Goal: Check status: Check status

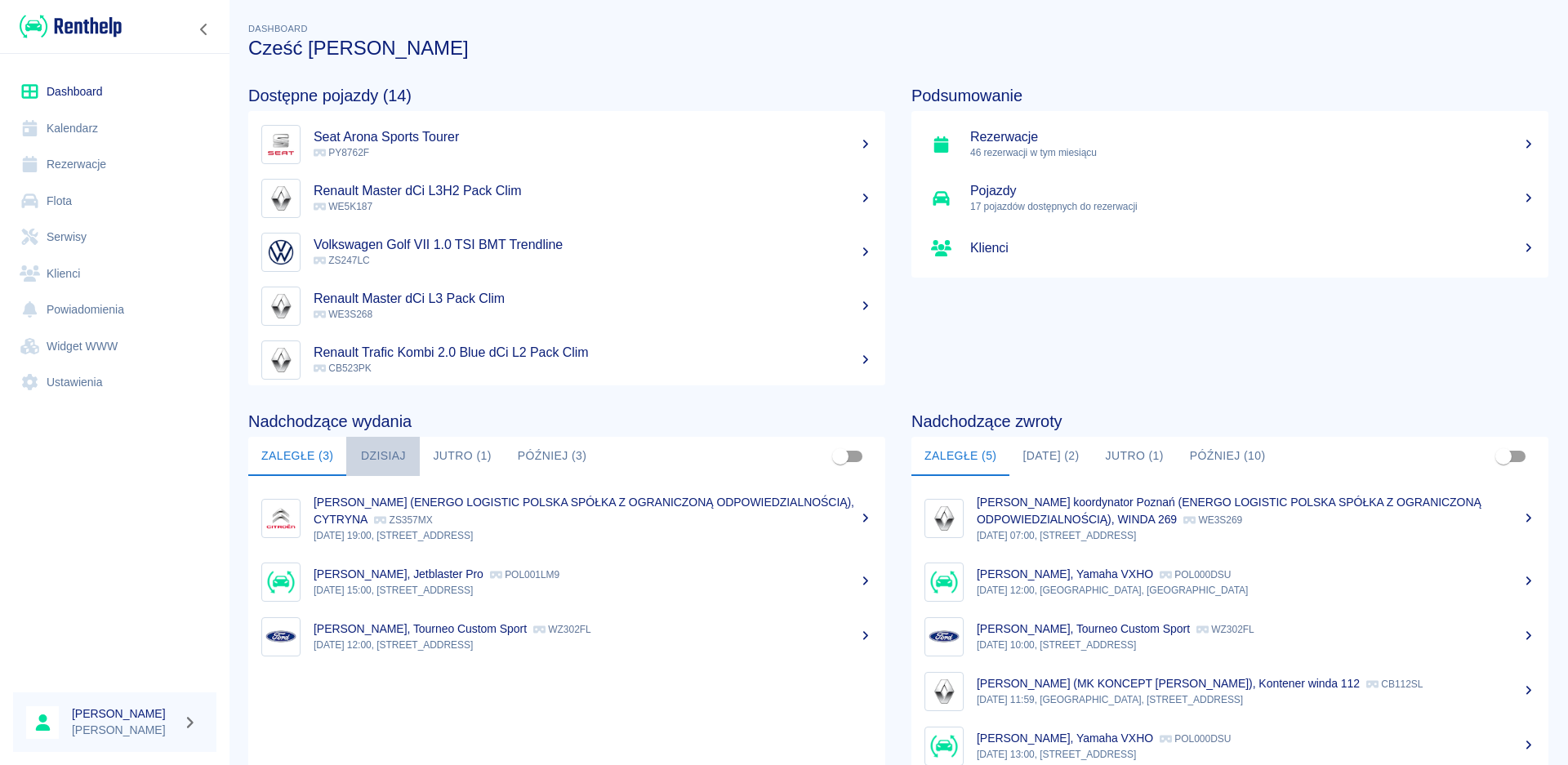
click at [377, 452] on button "Dzisiaj" at bounding box center [383, 457] width 73 height 39
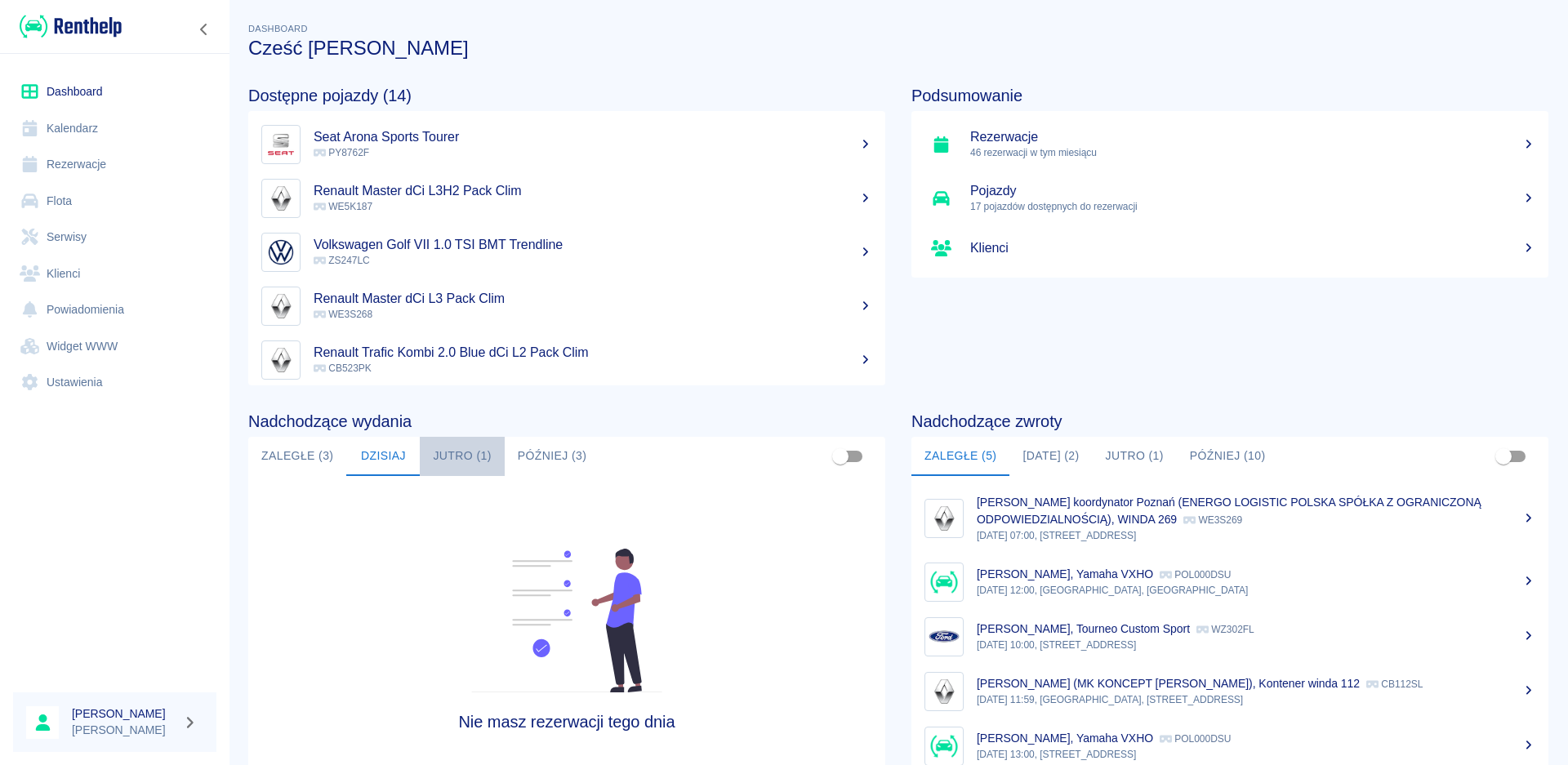
click at [447, 451] on button "Jutro (1)" at bounding box center [462, 457] width 84 height 39
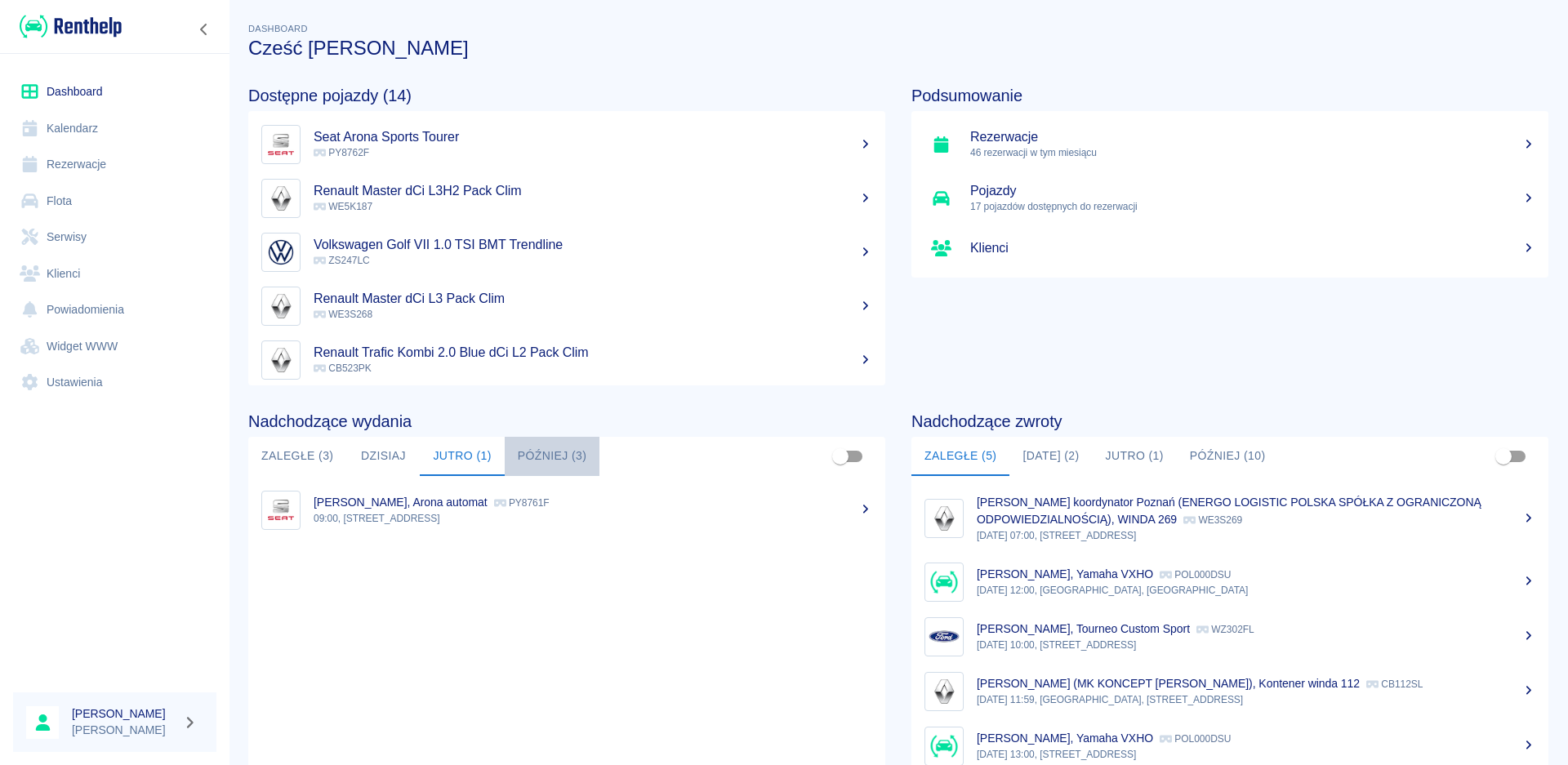
click at [526, 454] on button "Później (3)" at bounding box center [553, 457] width 95 height 39
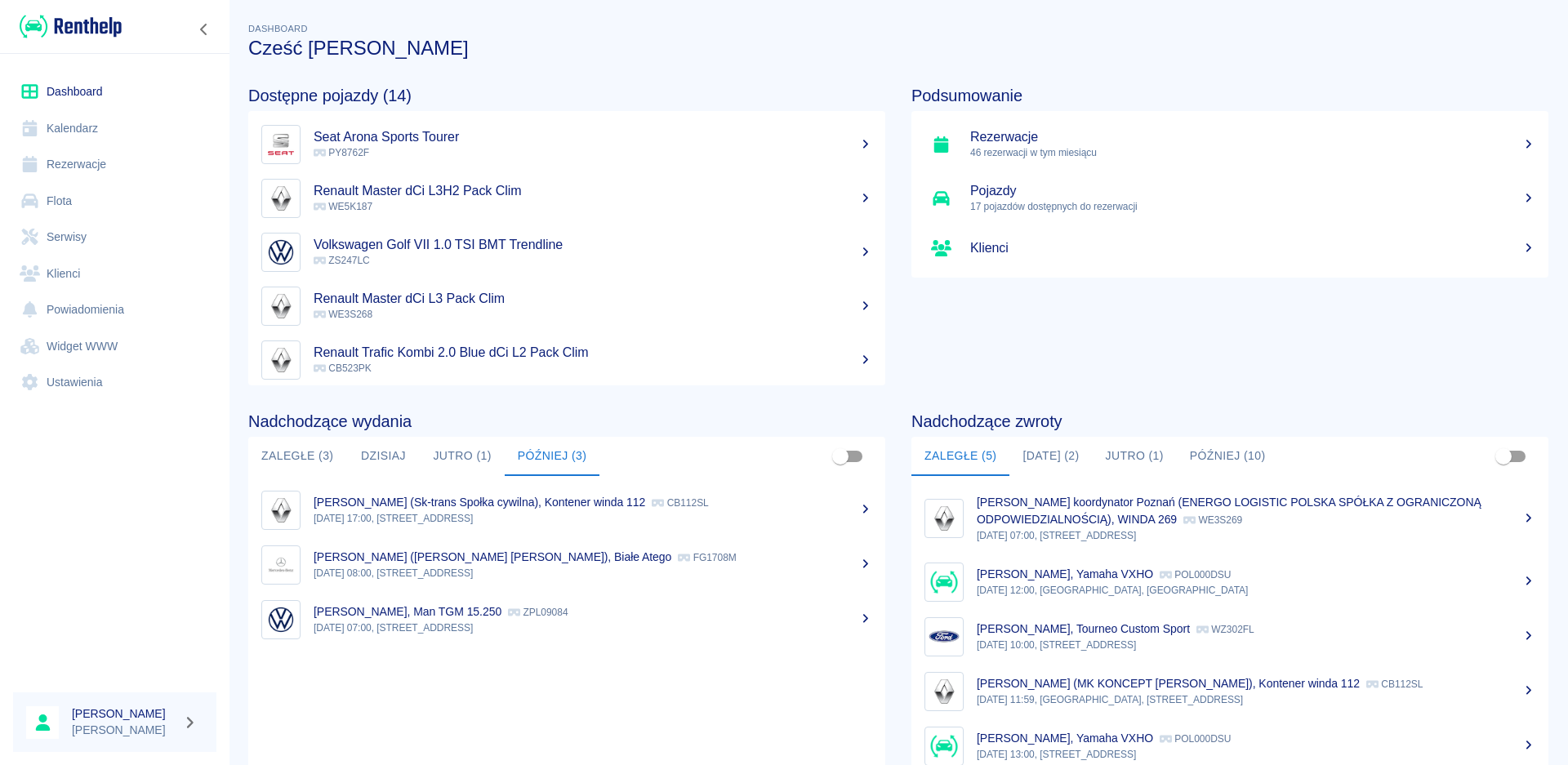
click at [1054, 452] on button "[DATE] (2)" at bounding box center [1050, 457] width 83 height 39
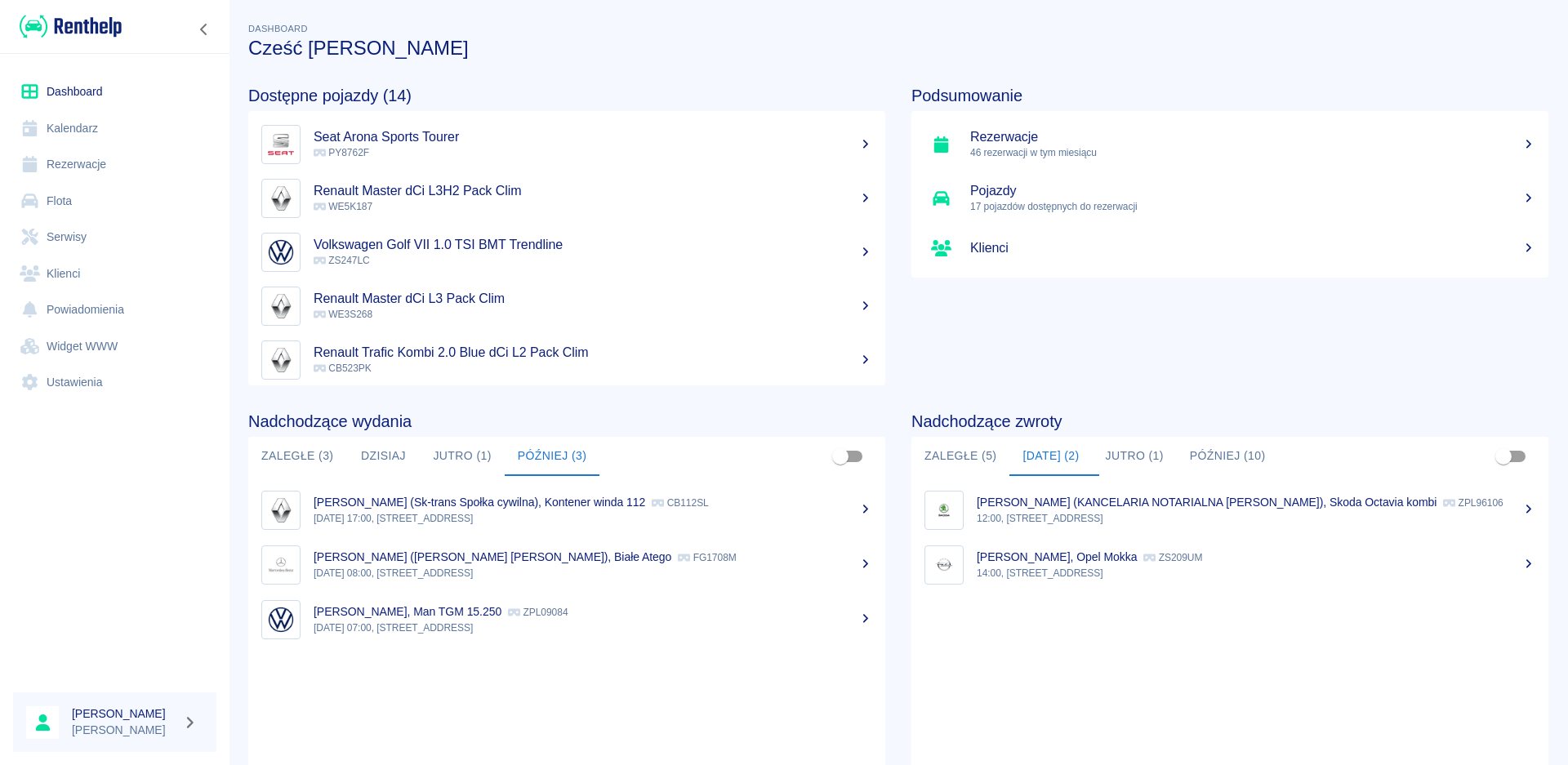
click at [1138, 457] on button "Jutro (1)" at bounding box center [1134, 457] width 84 height 39
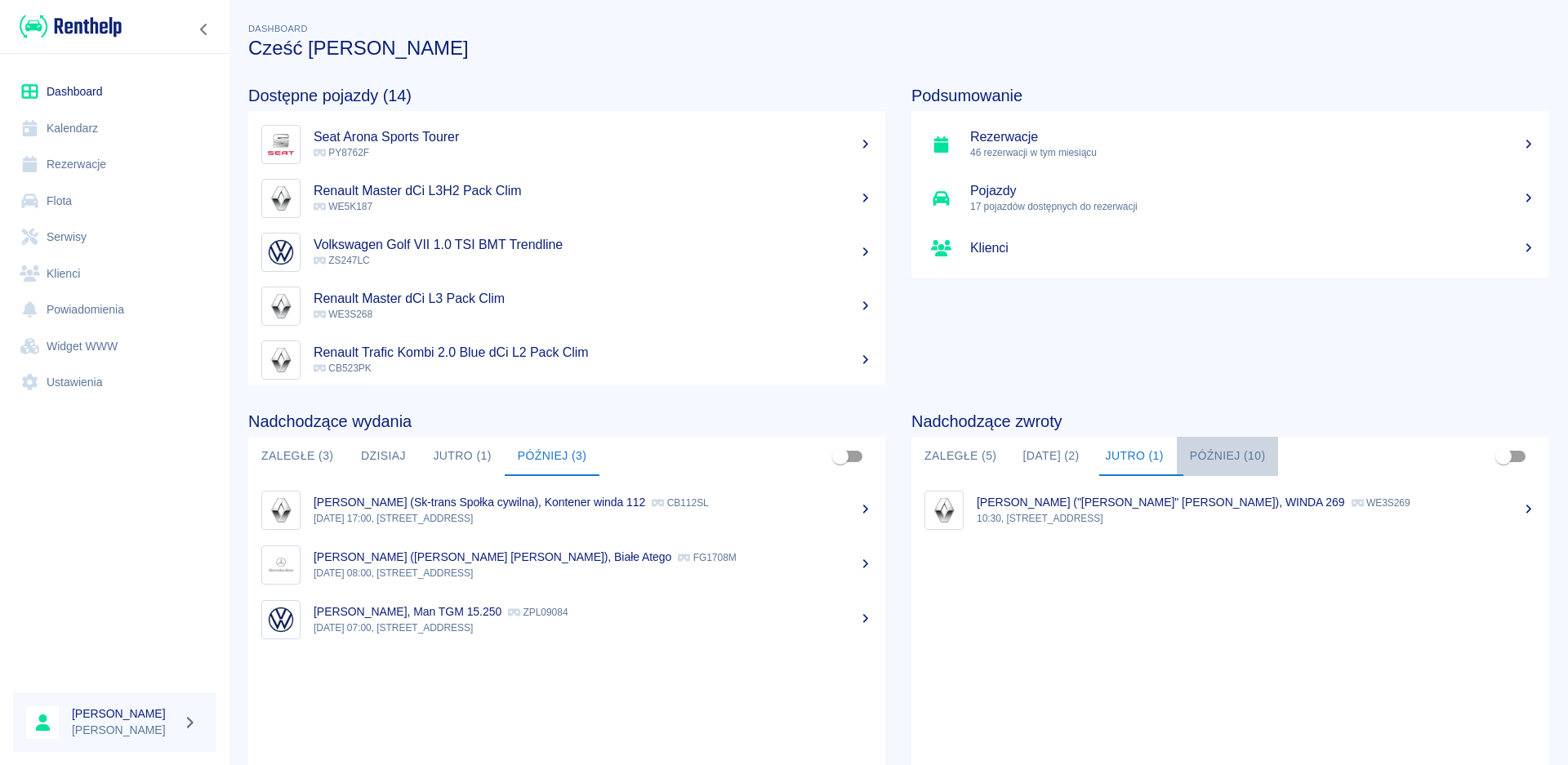
click at [1214, 467] on button "Później (10)" at bounding box center [1228, 457] width 102 height 39
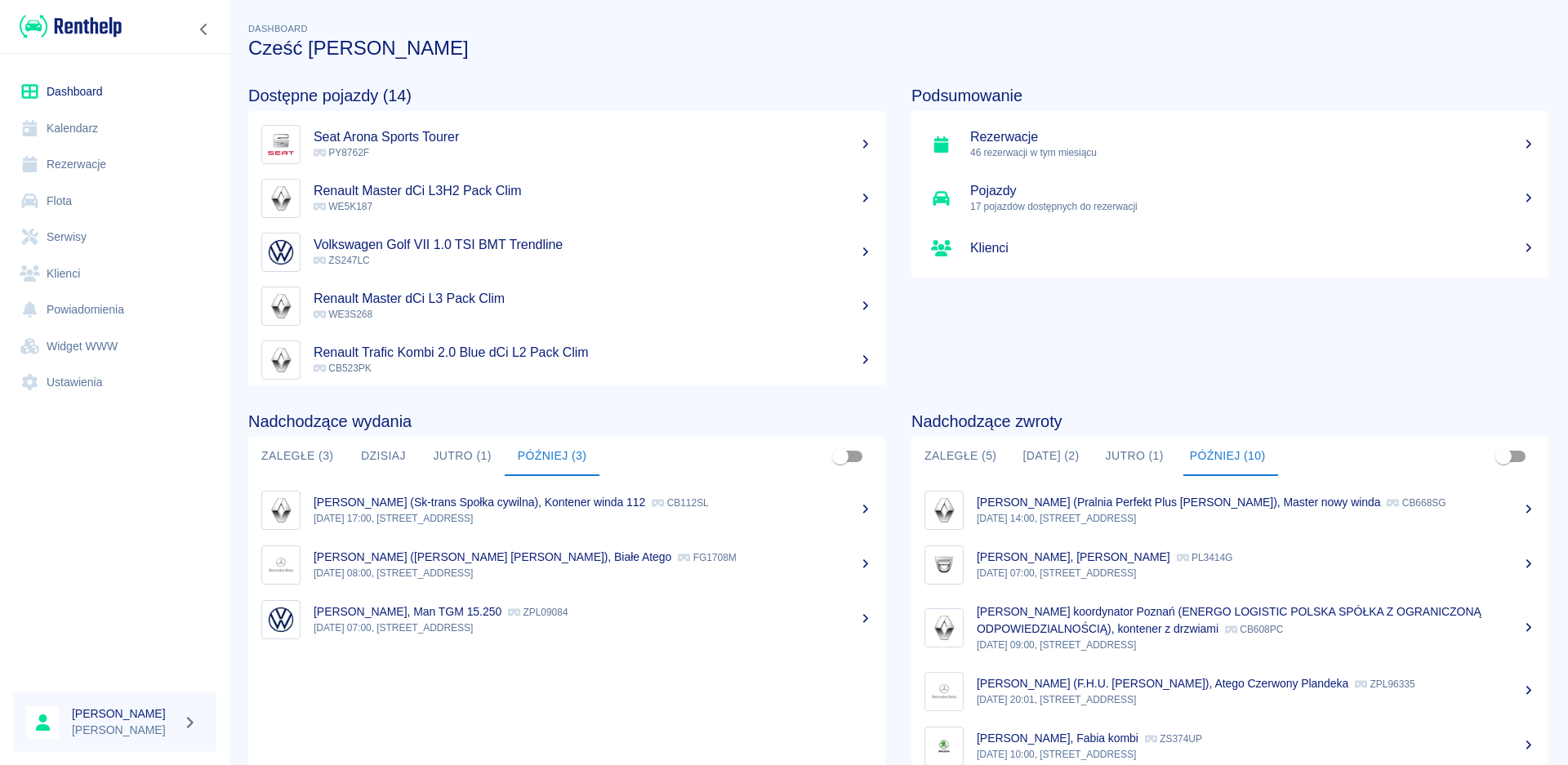
click at [1040, 453] on button "[DATE] (2)" at bounding box center [1050, 457] width 83 height 39
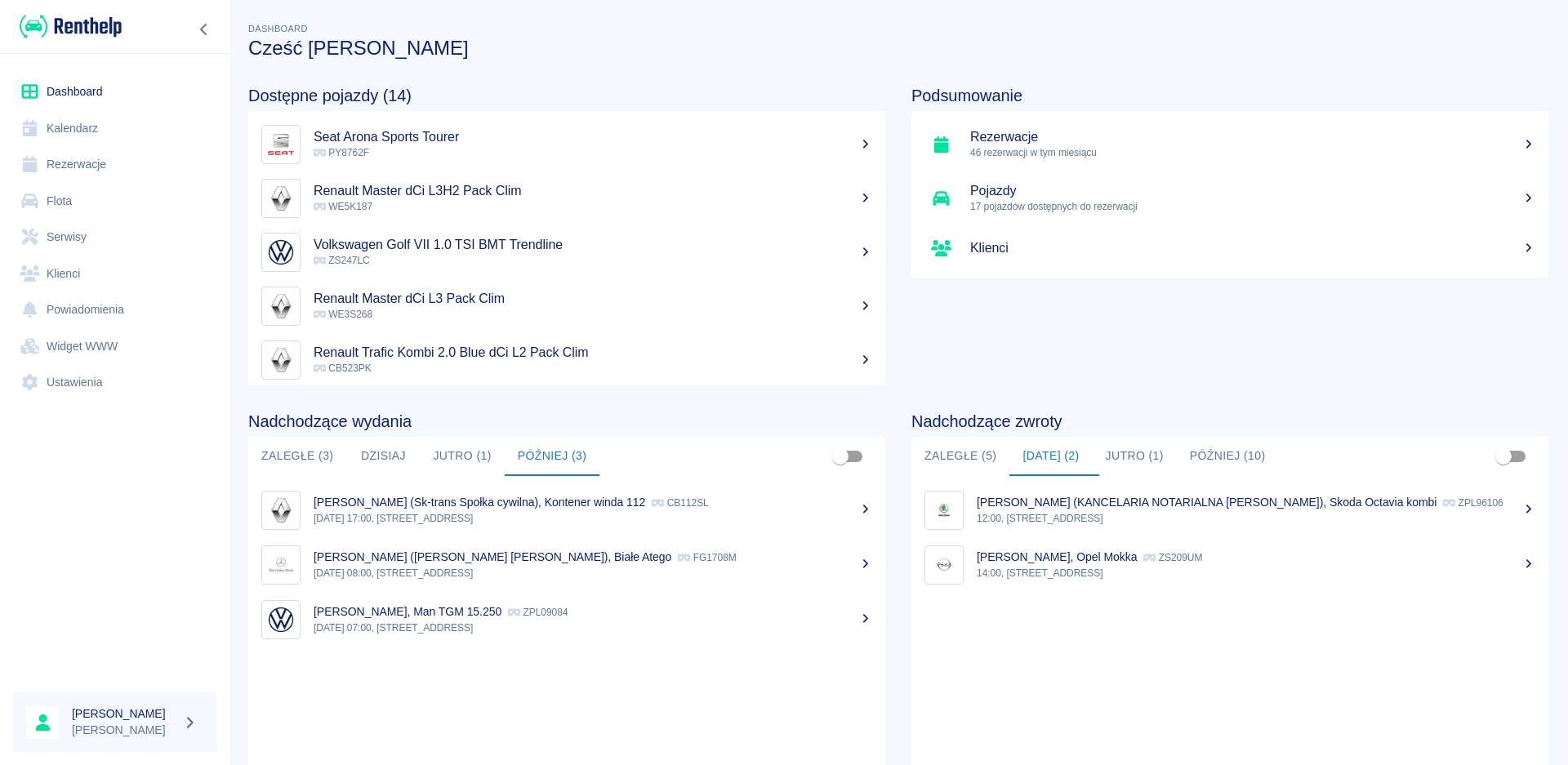
click at [1130, 447] on button "Jutro (1)" at bounding box center [1134, 457] width 84 height 39
click at [1029, 504] on p "[PERSON_NAME] ("[PERSON_NAME]" [PERSON_NAME]), WINDA 269" at bounding box center [1161, 502] width 368 height 13
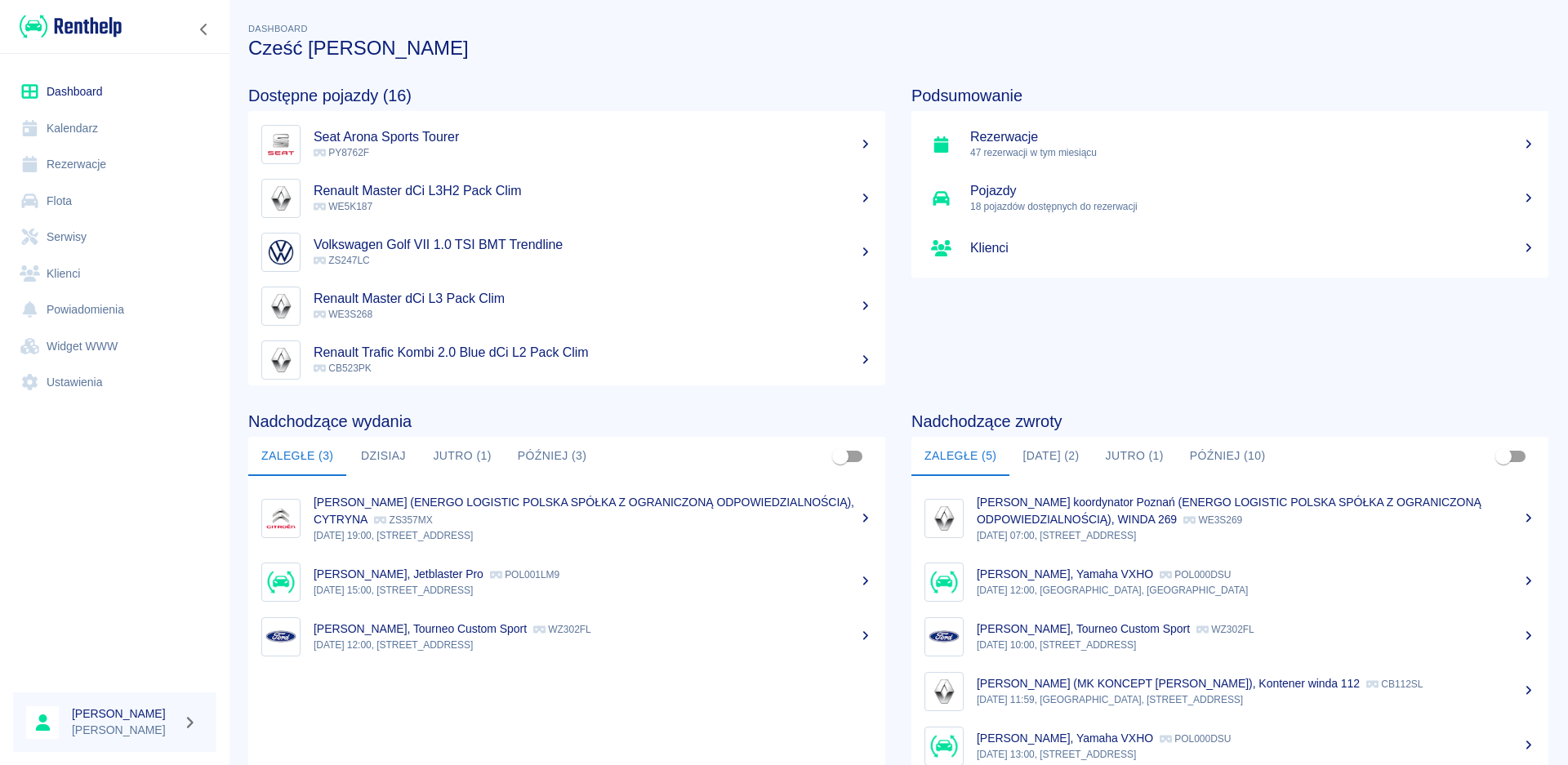
click at [376, 460] on button "Dzisiaj" at bounding box center [383, 457] width 73 height 39
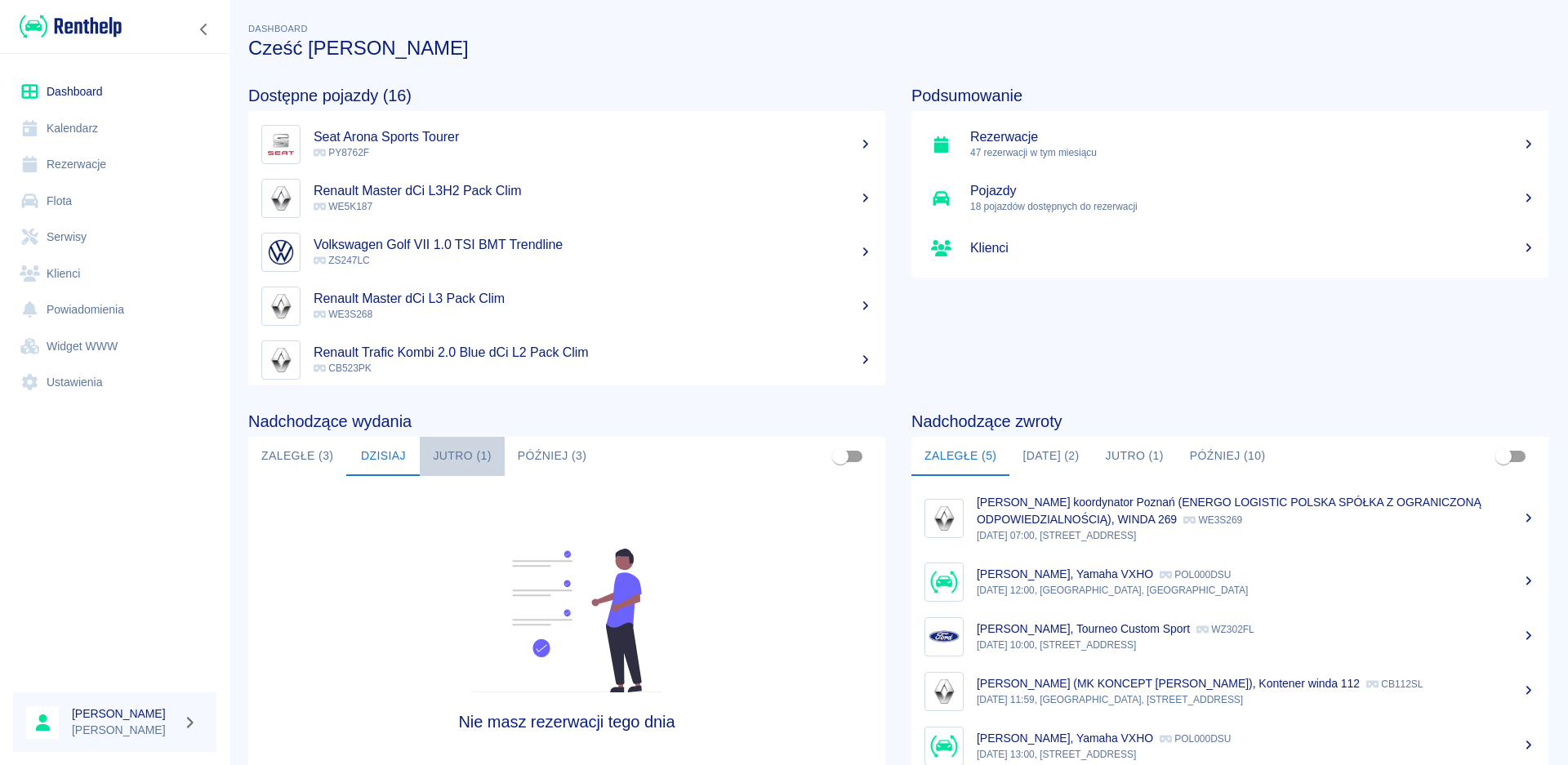
click at [457, 452] on button "Jutro (1)" at bounding box center [462, 457] width 84 height 39
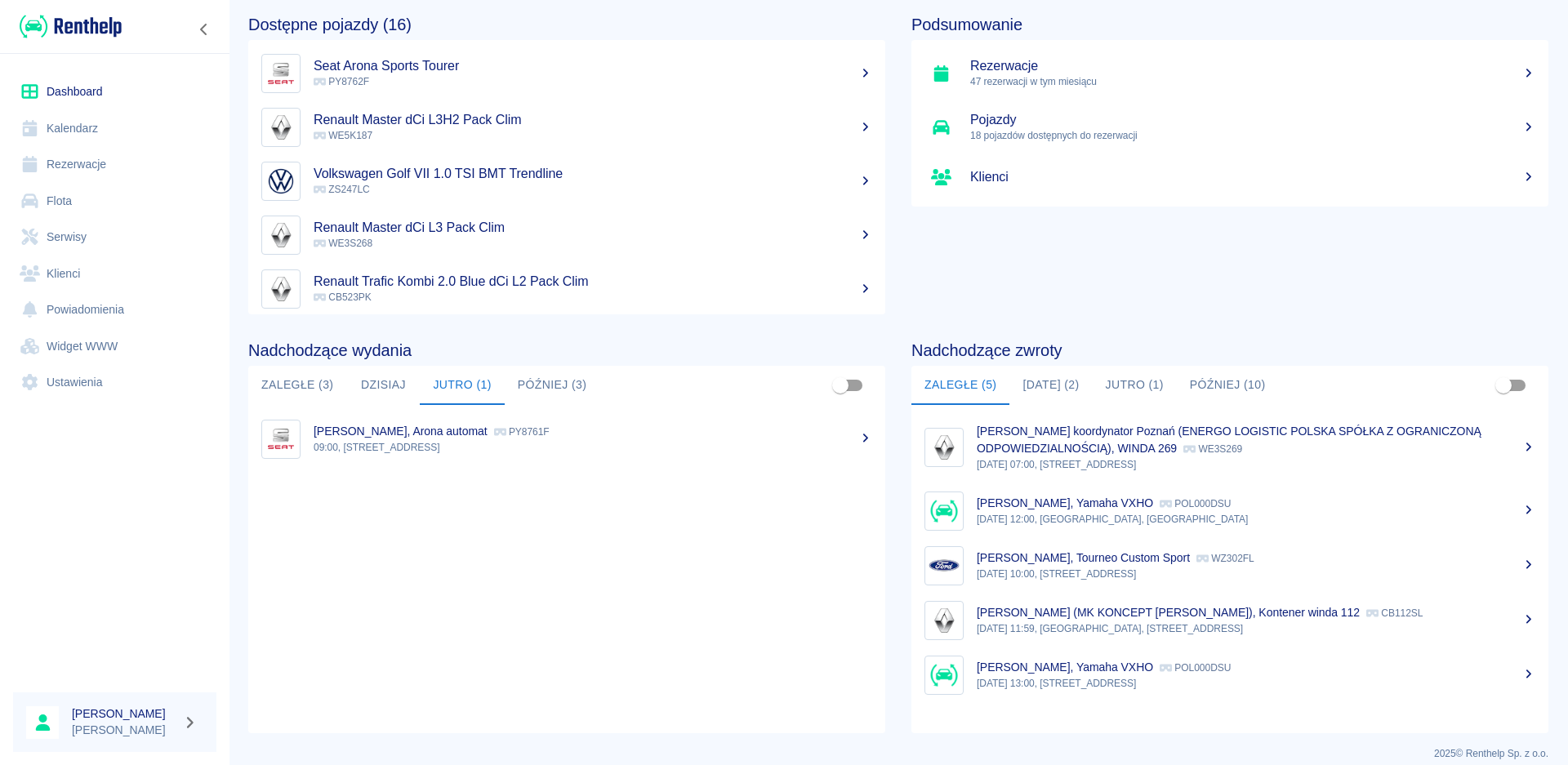
scroll to position [82, 0]
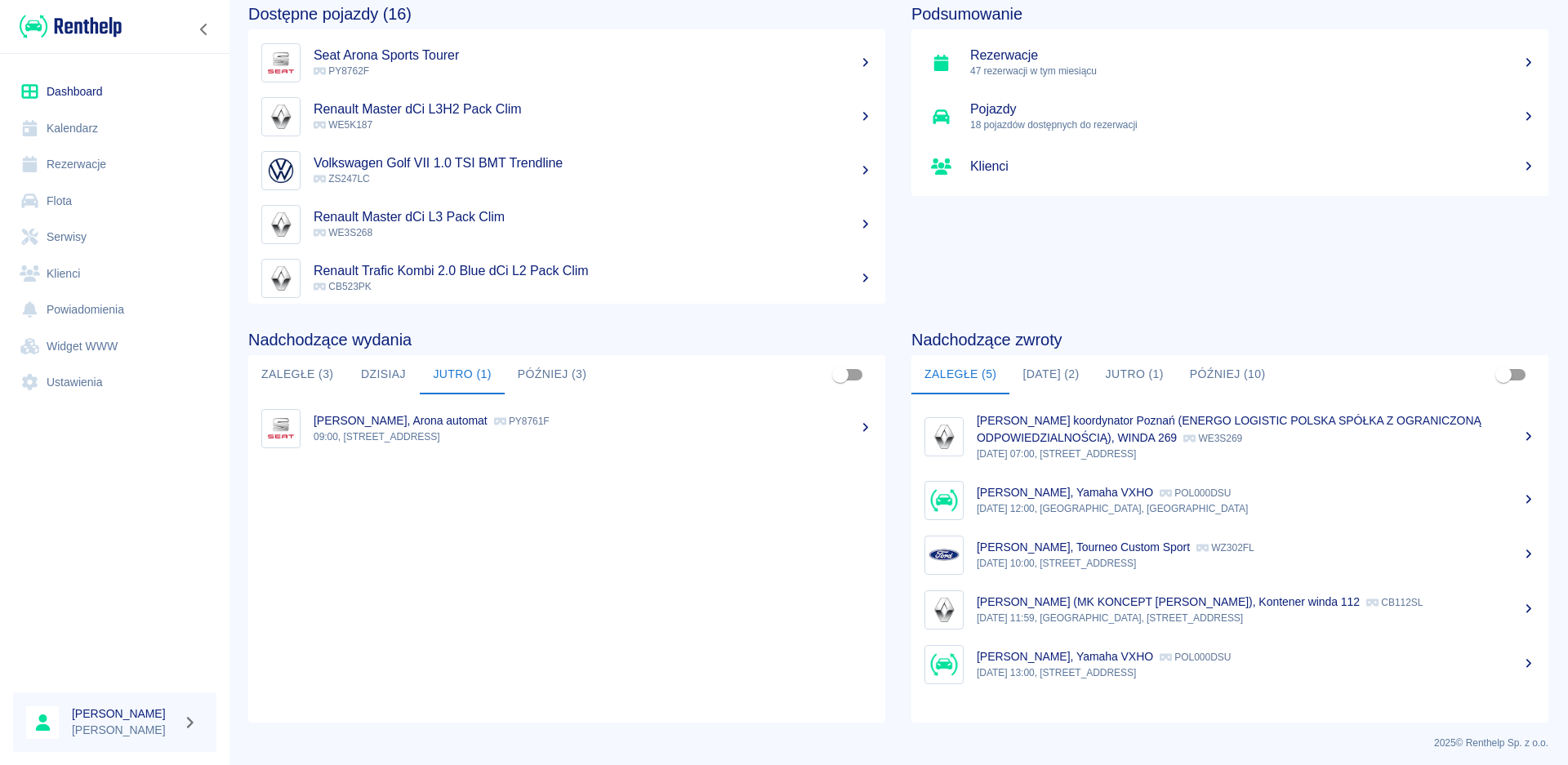
click at [1045, 370] on button "[DATE] (2)" at bounding box center [1050, 375] width 83 height 39
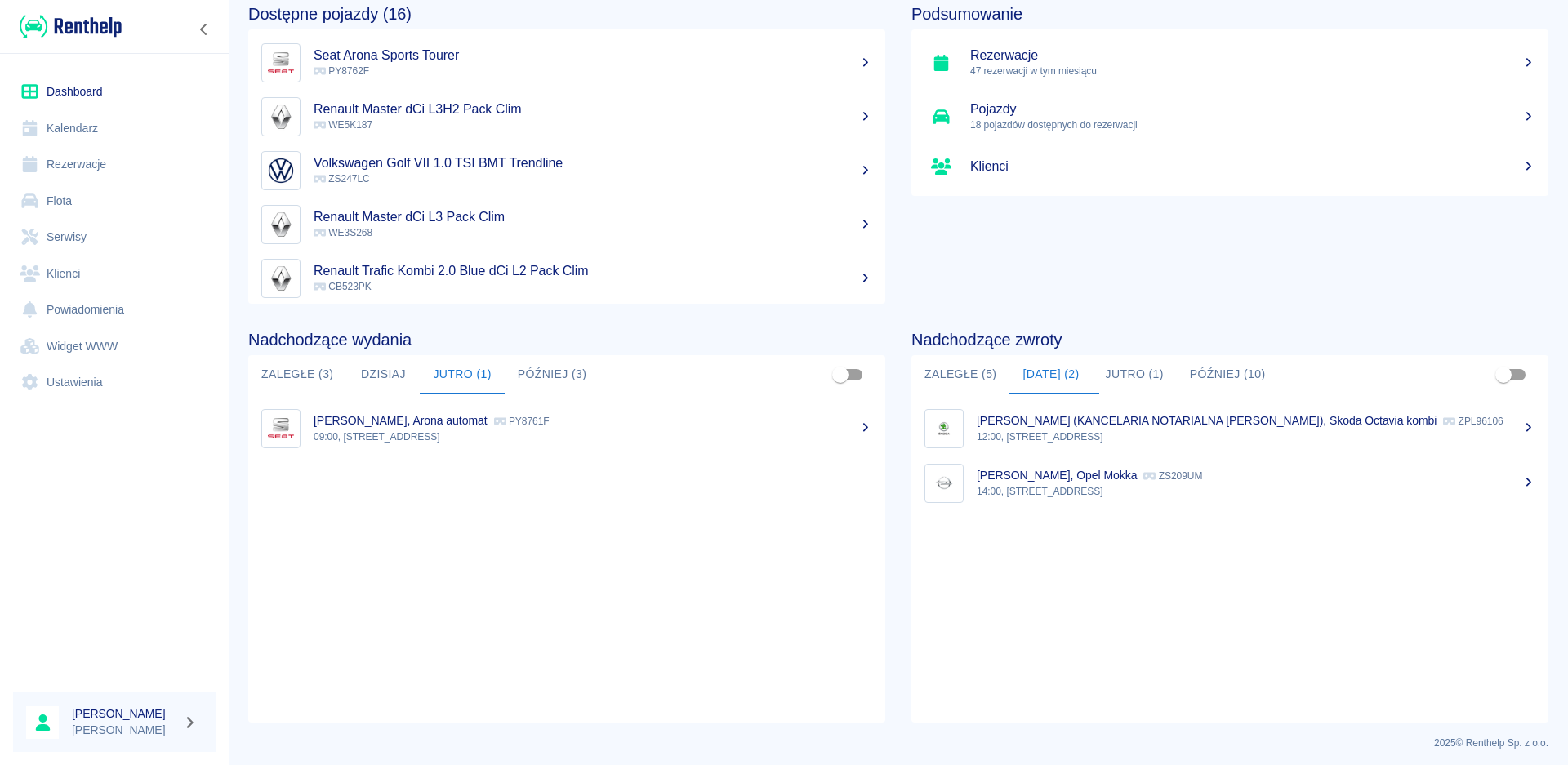
click at [1060, 488] on p "14:00, [STREET_ADDRESS]" at bounding box center [1256, 492] width 559 height 14
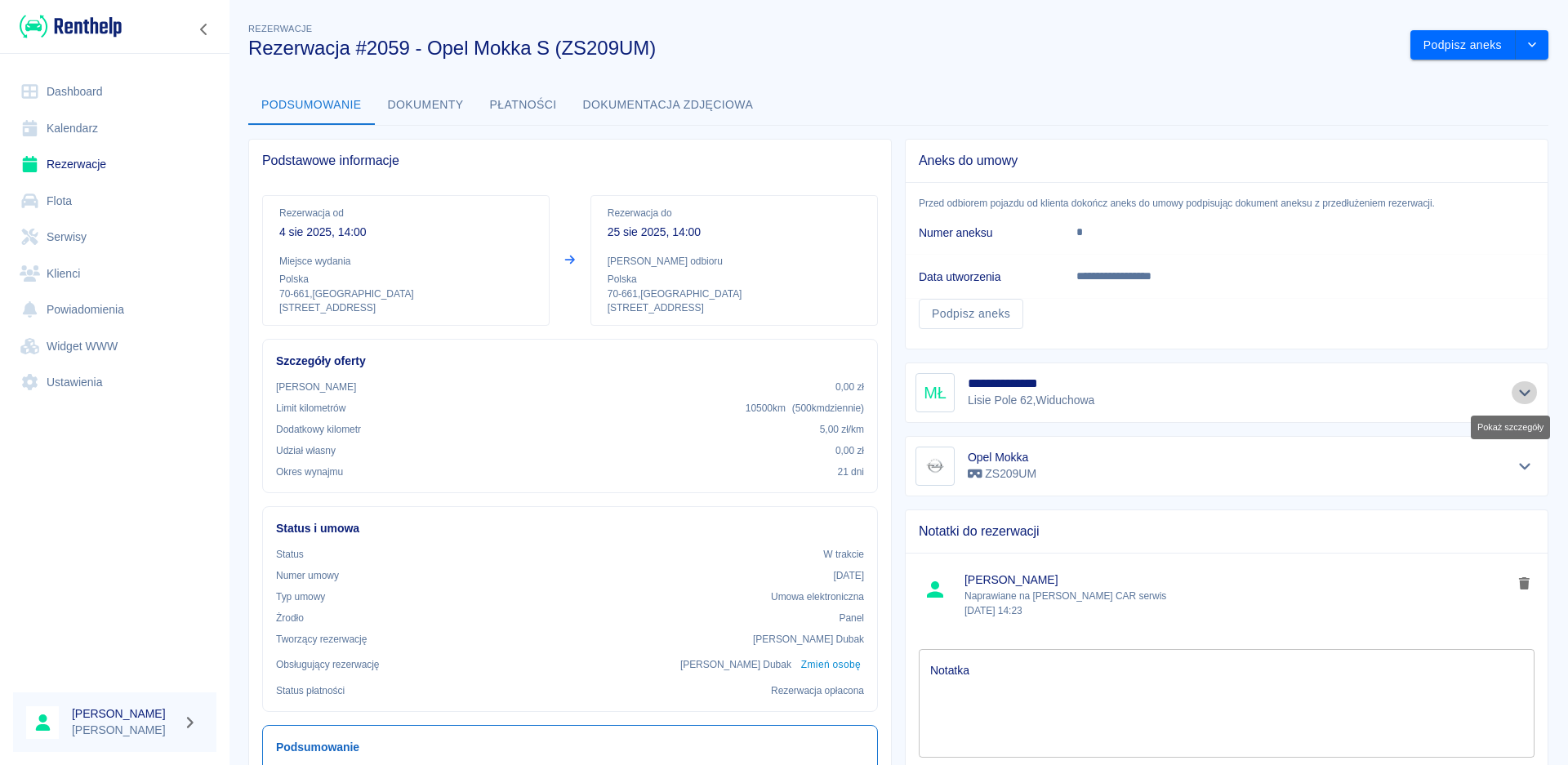
click at [1518, 394] on icon "Pokaż szczegóły" at bounding box center [1525, 393] width 19 height 14
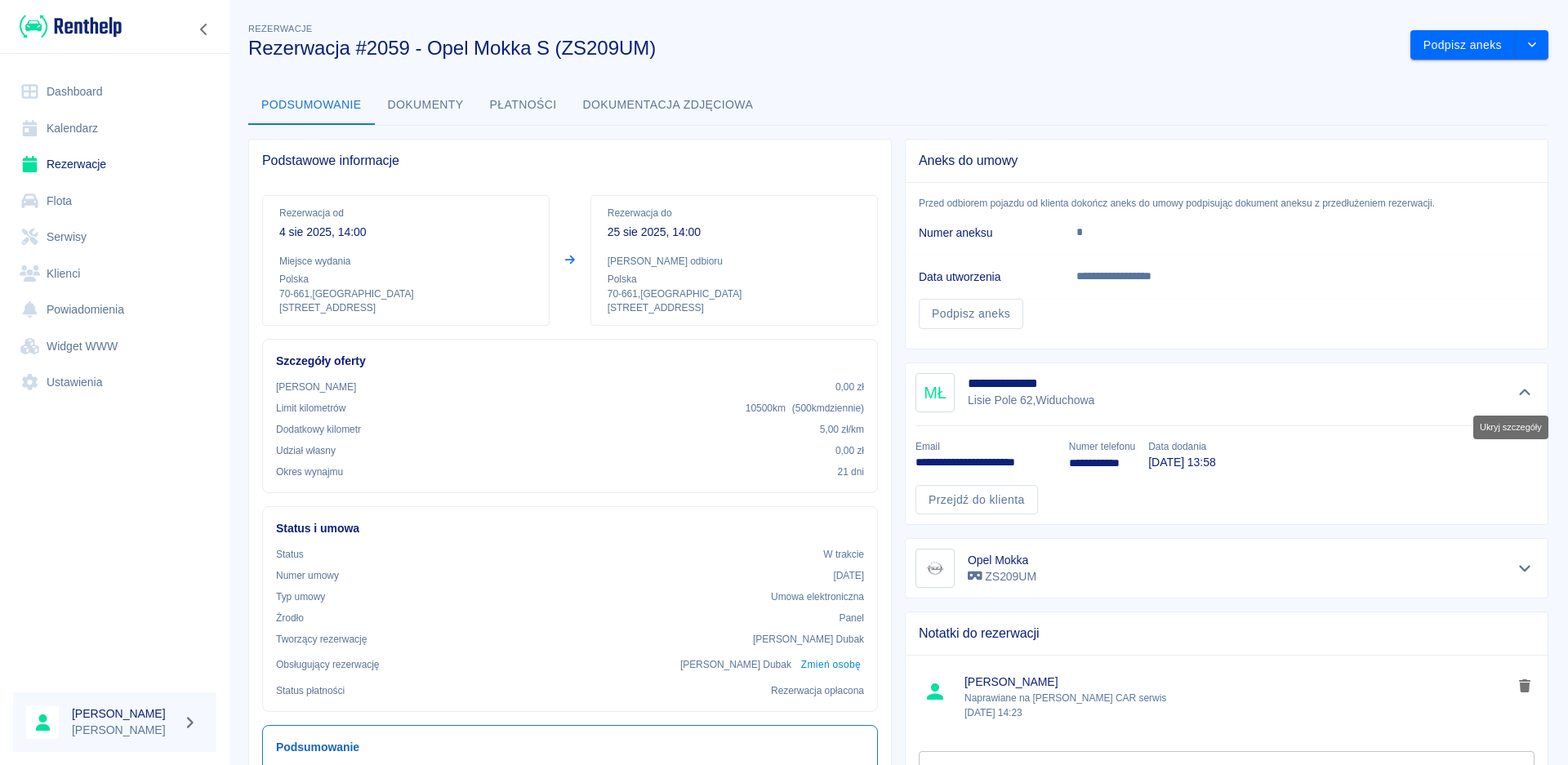
click at [1518, 394] on icon "Ukryj szczegóły" at bounding box center [1525, 393] width 19 height 14
